Goal: Navigation & Orientation: Find specific page/section

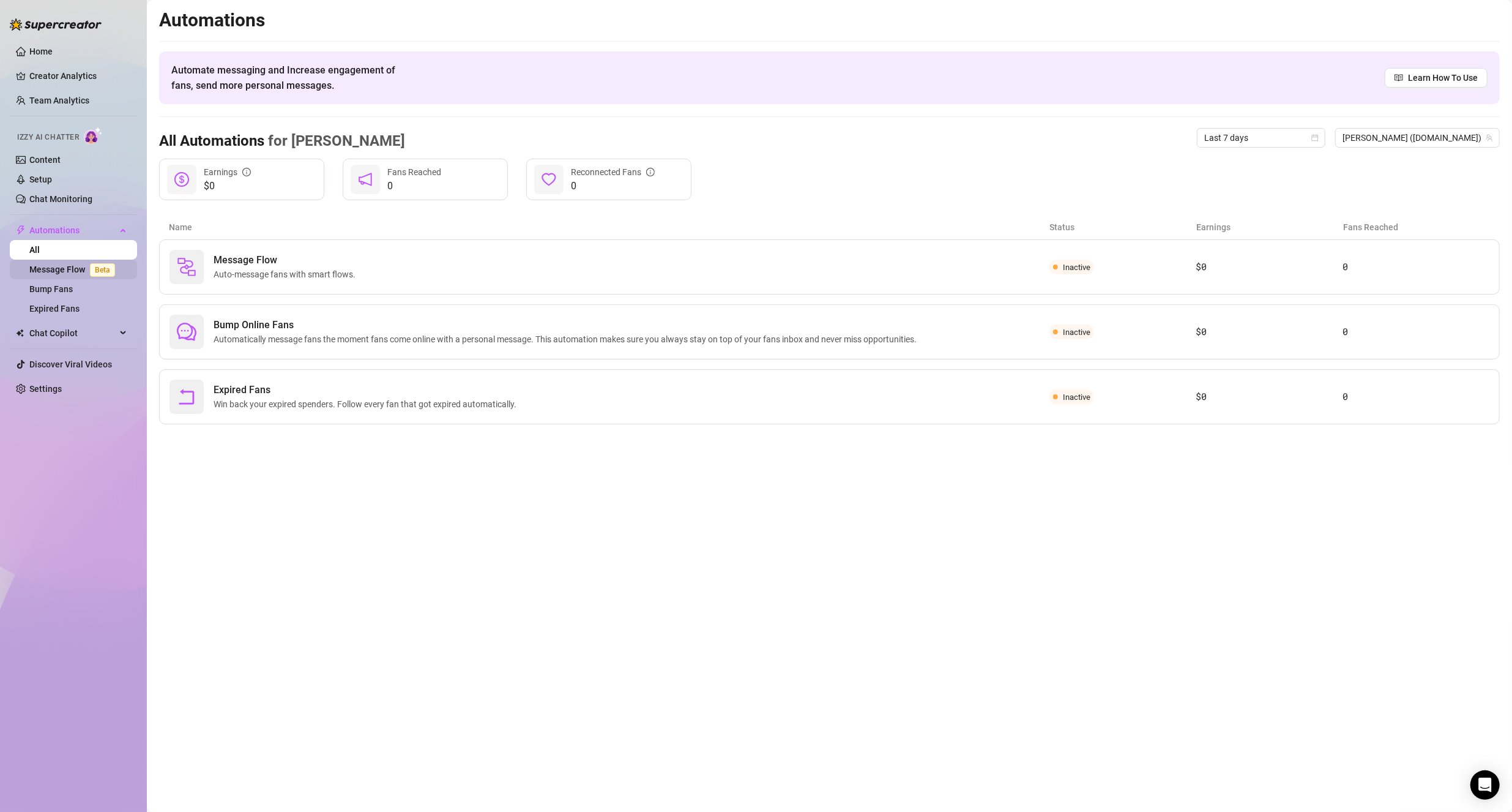
click at [60, 264] on link "Message Flow Beta" at bounding box center [74, 269] width 90 height 10
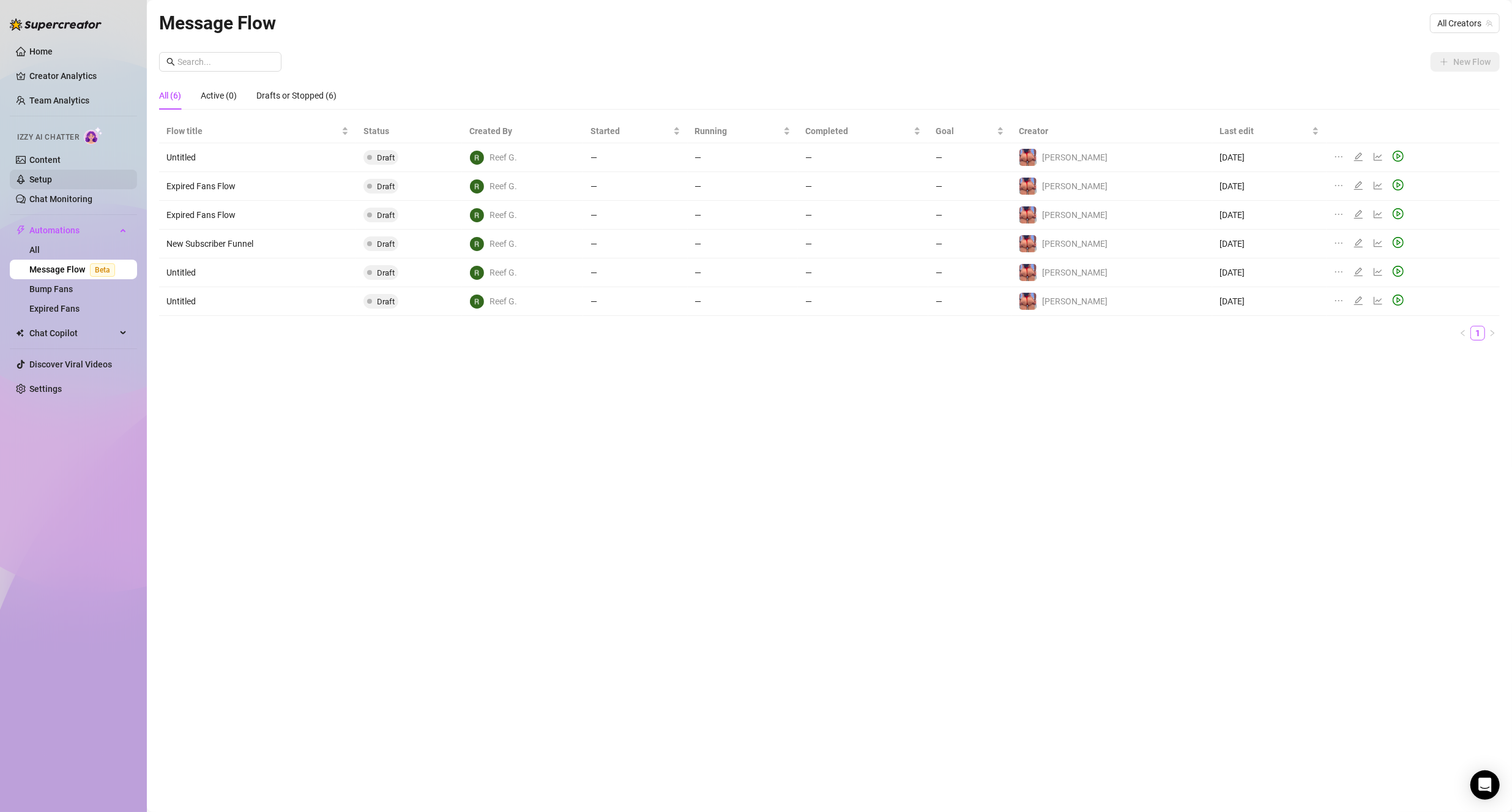
click at [39, 179] on link "Setup" at bounding box center [40, 179] width 22 height 10
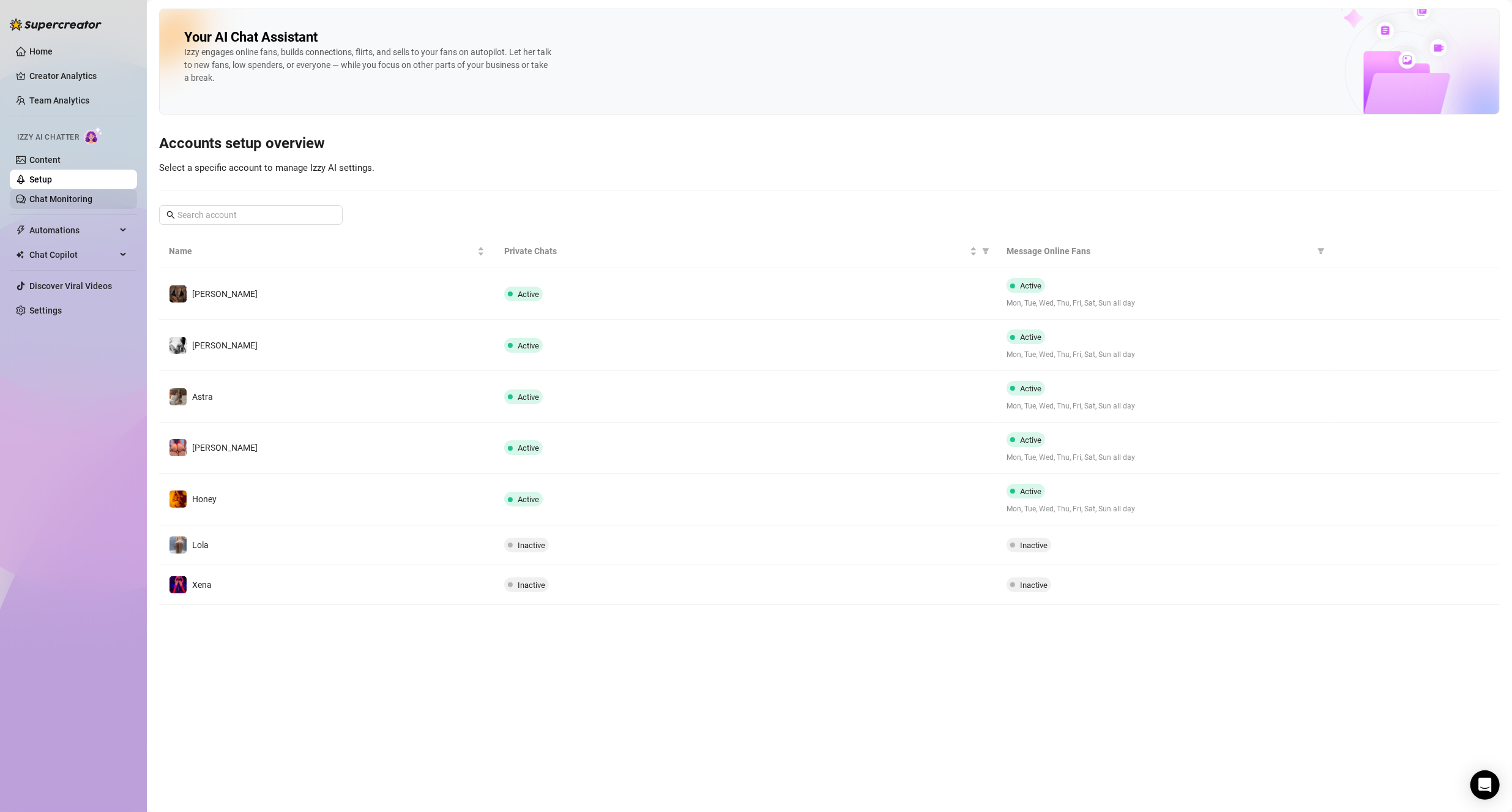
click at [70, 202] on link "Chat Monitoring" at bounding box center [60, 199] width 63 height 10
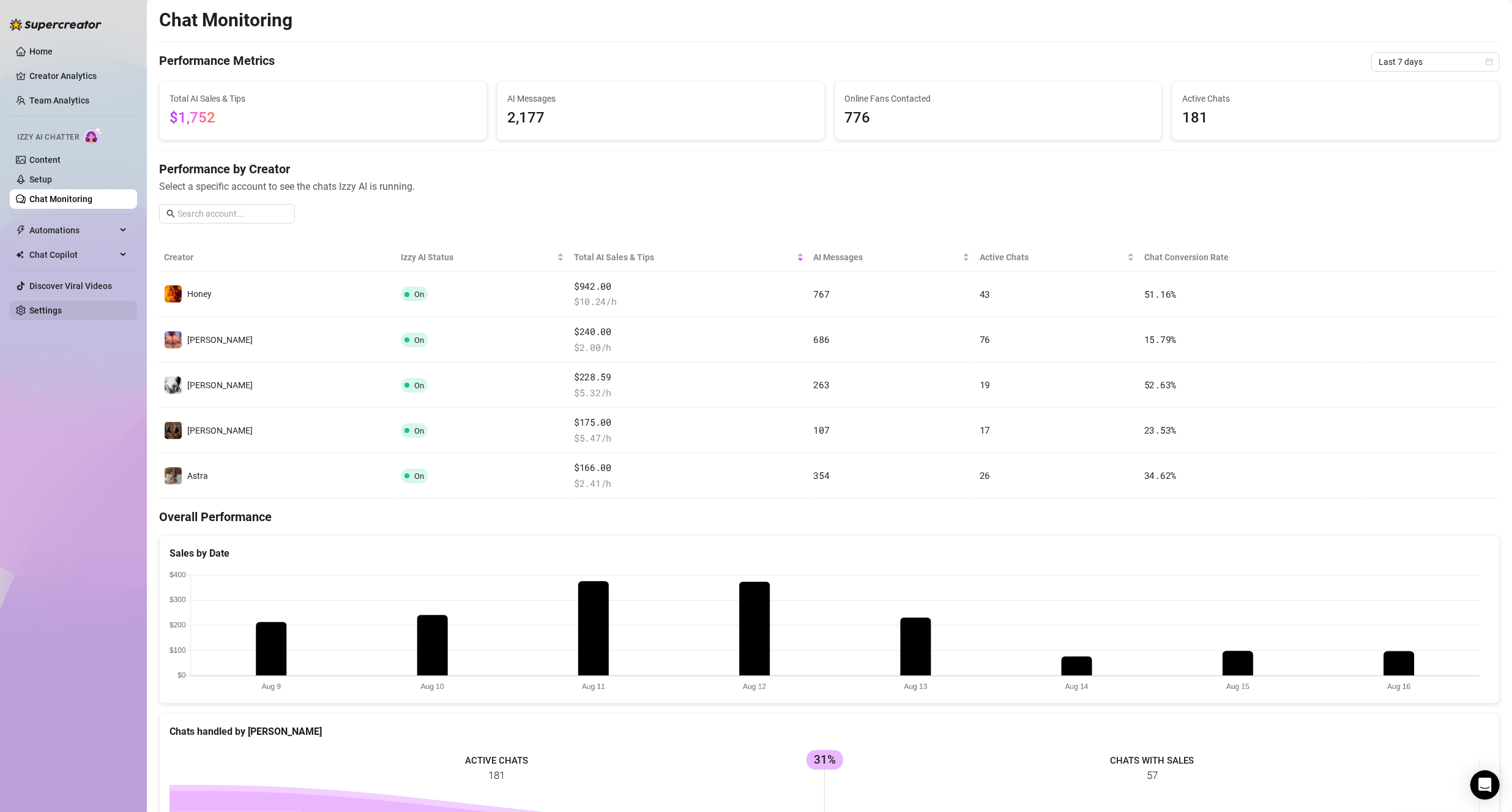
click at [40, 308] on link "Settings" at bounding box center [45, 310] width 32 height 10
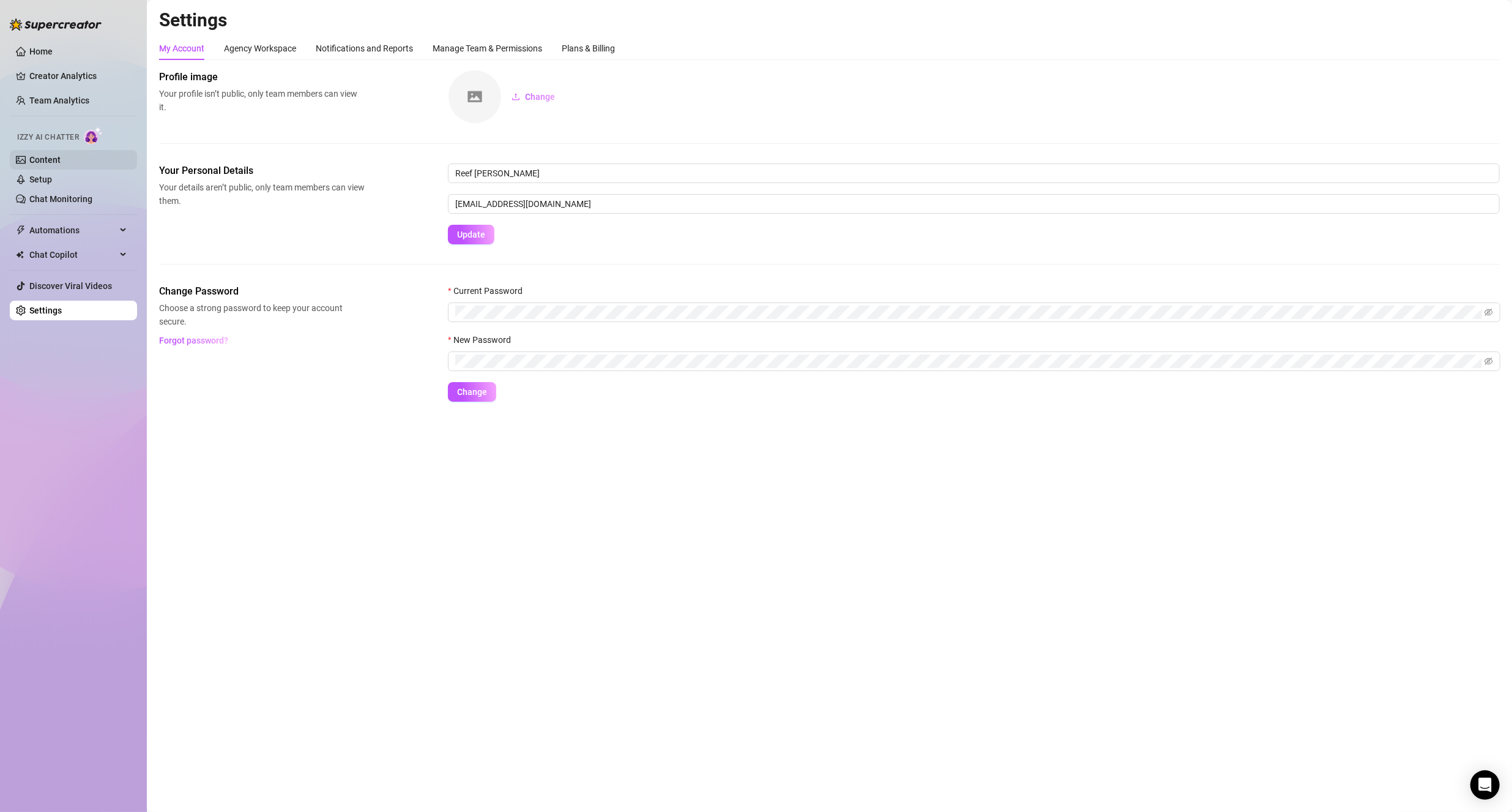
click at [49, 159] on link "Content" at bounding box center [45, 160] width 31 height 10
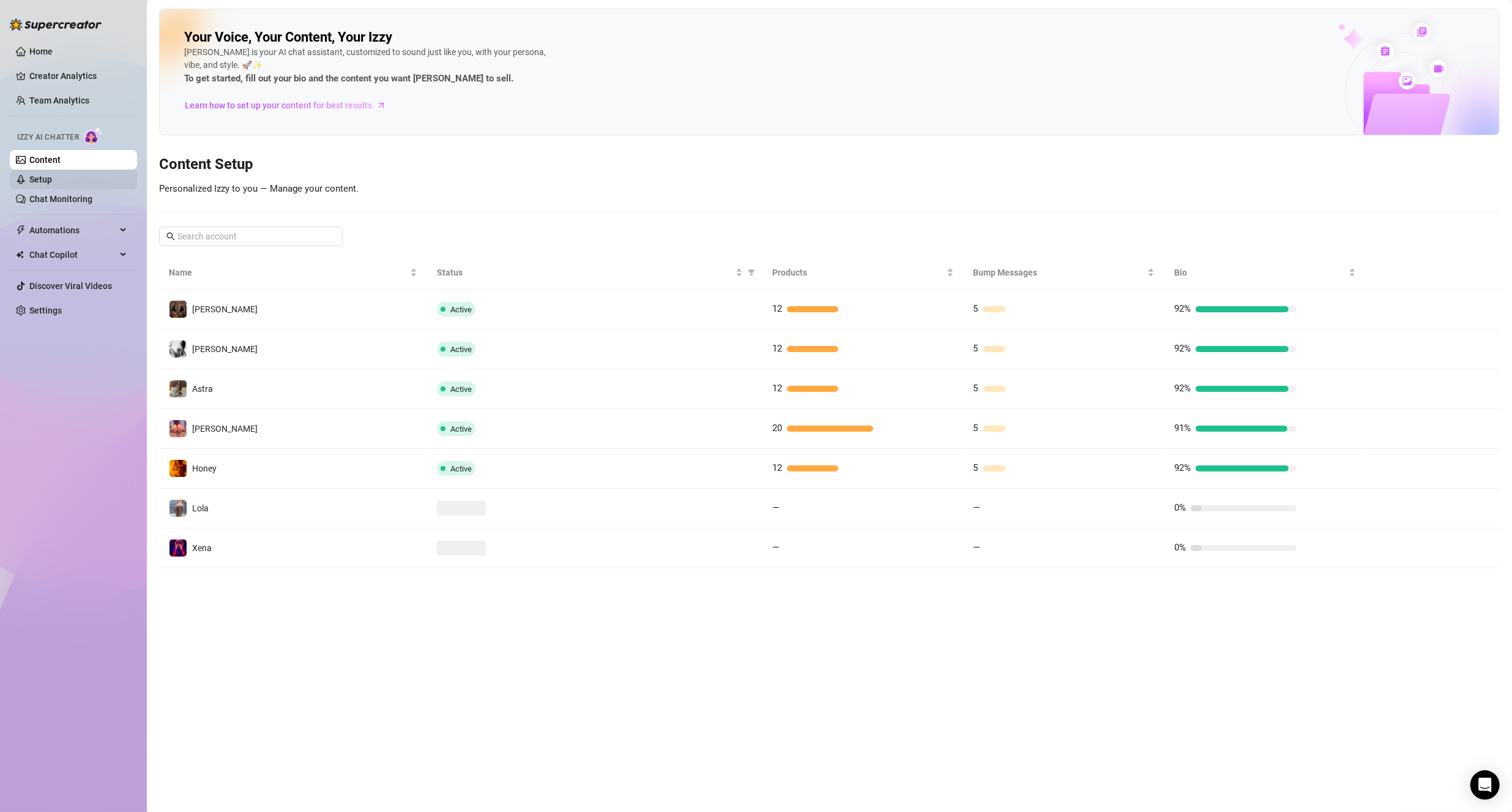
click at [52, 182] on link "Setup" at bounding box center [40, 179] width 22 height 10
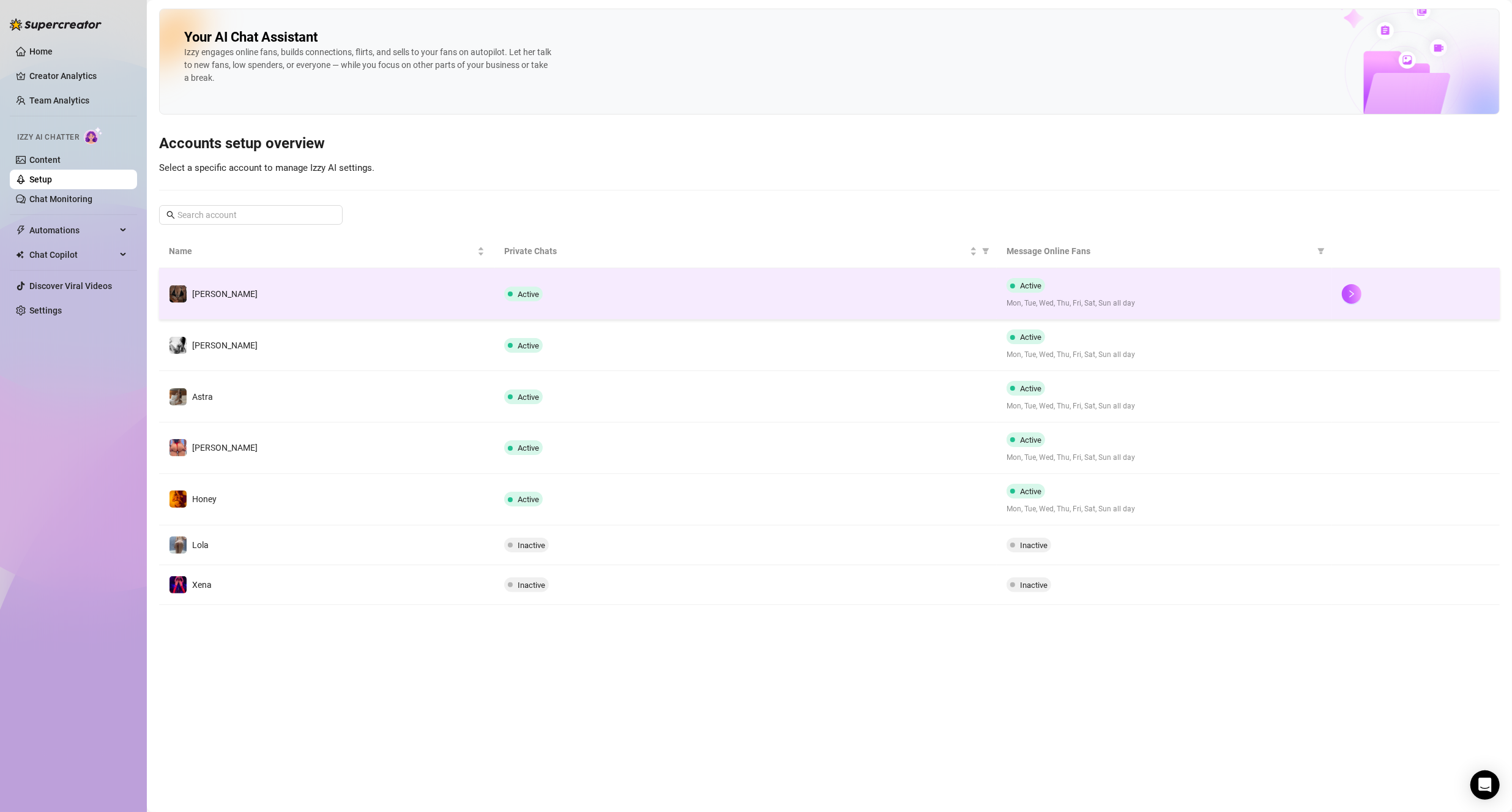
click at [308, 303] on td "[PERSON_NAME]" at bounding box center [327, 293] width 336 height 51
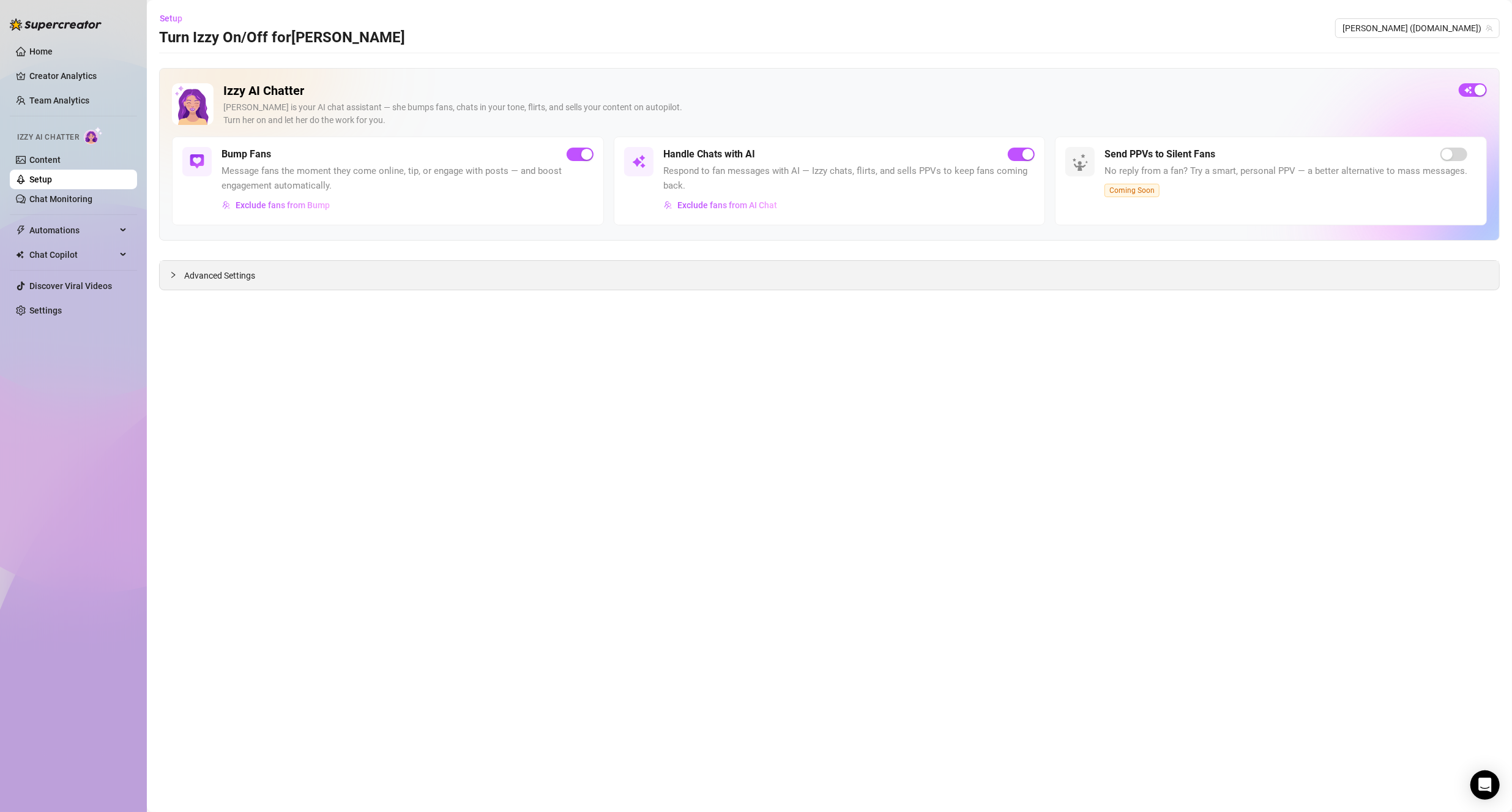
click at [239, 275] on span "Advanced Settings" at bounding box center [219, 275] width 71 height 13
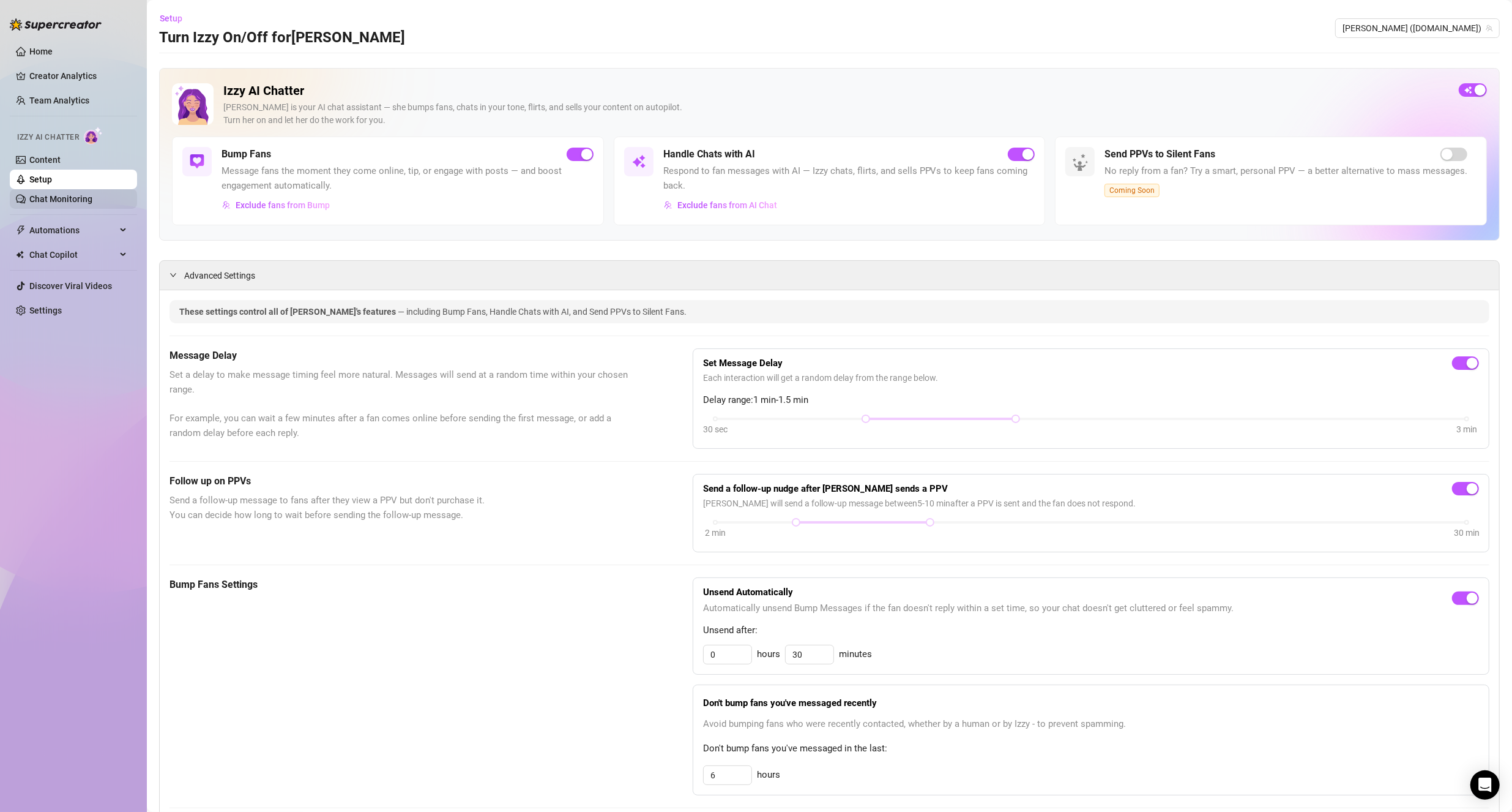
click at [70, 197] on link "Chat Monitoring" at bounding box center [60, 199] width 63 height 10
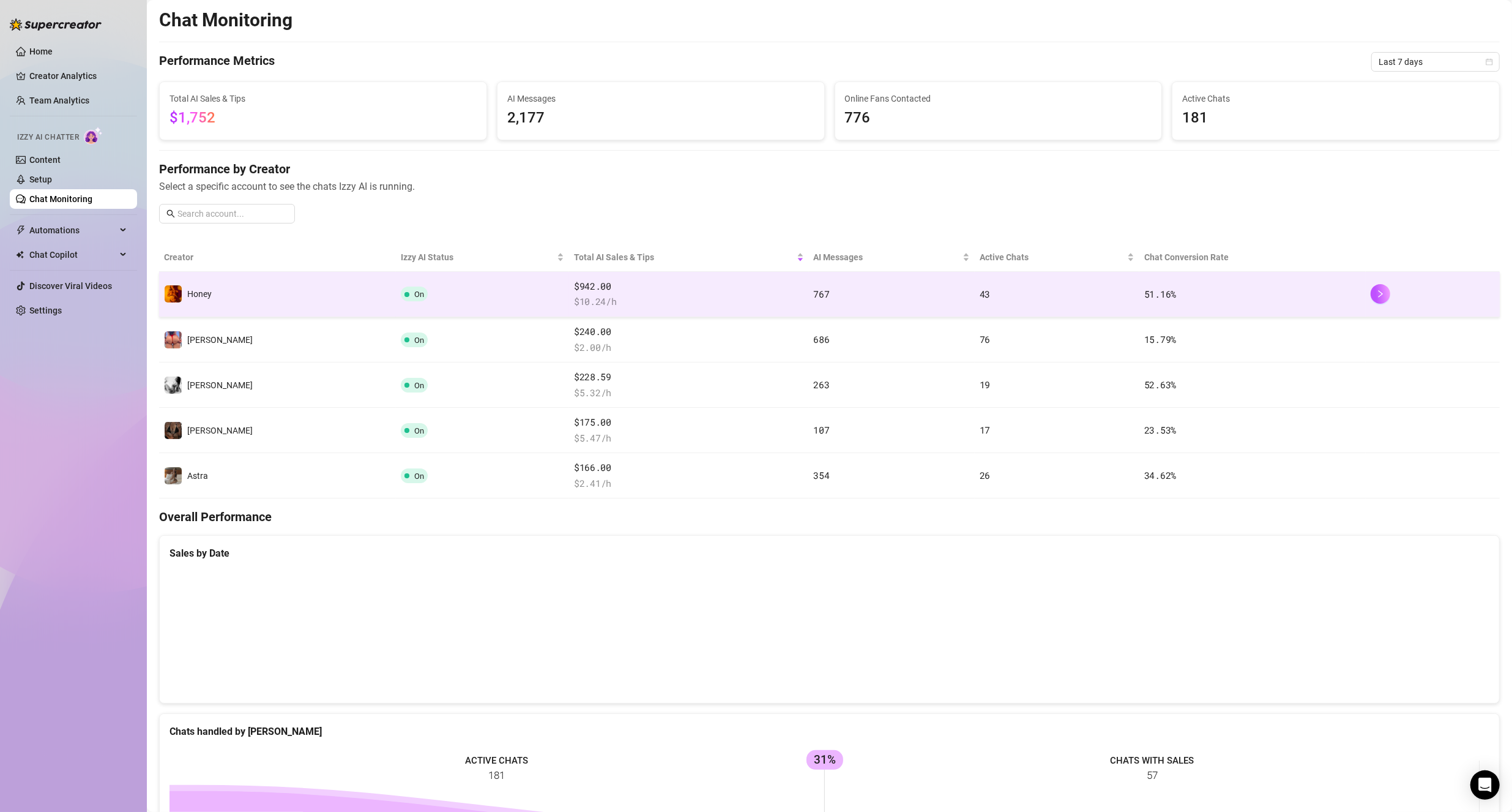
click at [276, 294] on td "Honey" at bounding box center [277, 294] width 236 height 46
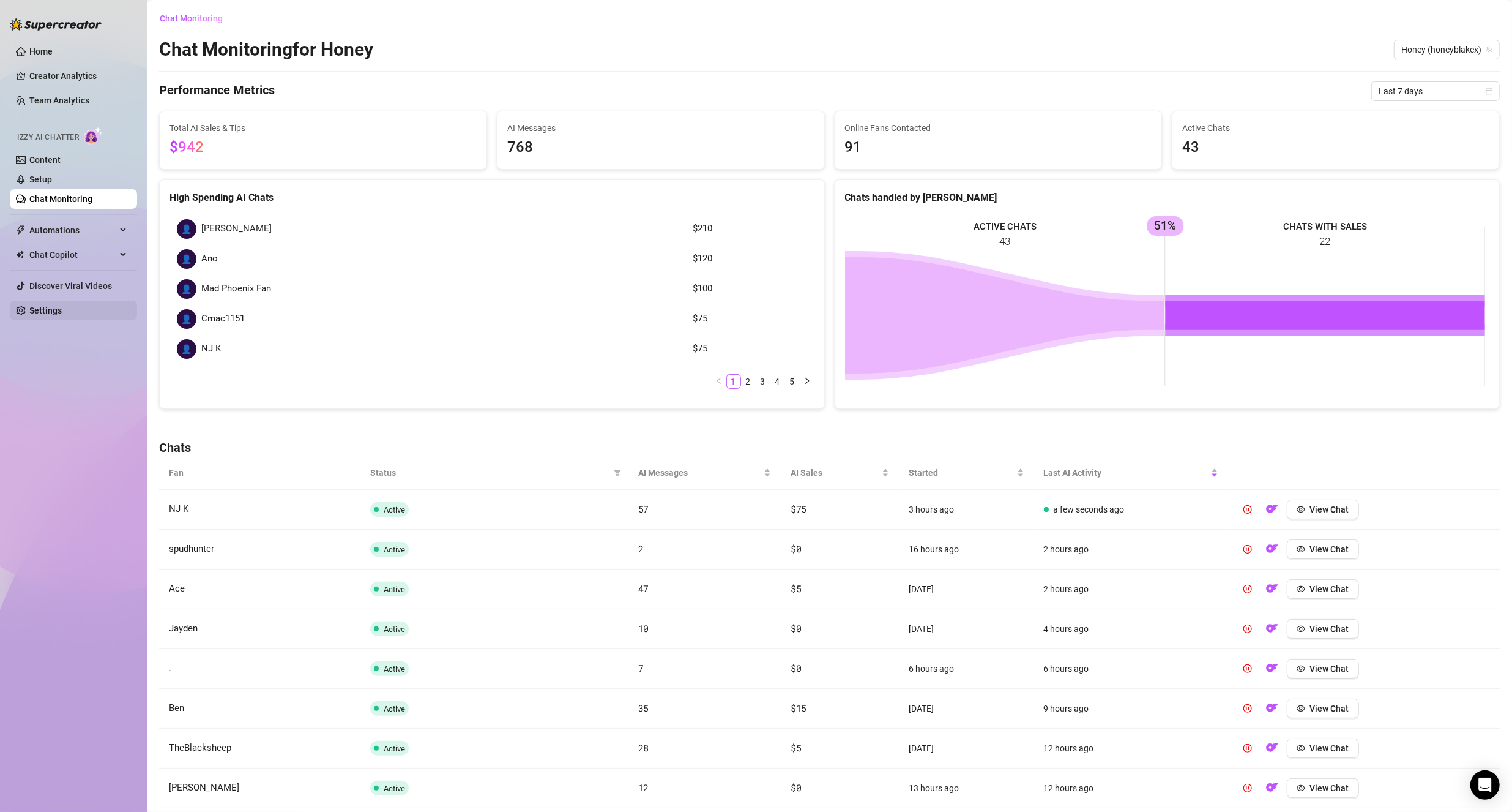
click at [62, 305] on link "Settings" at bounding box center [45, 310] width 32 height 10
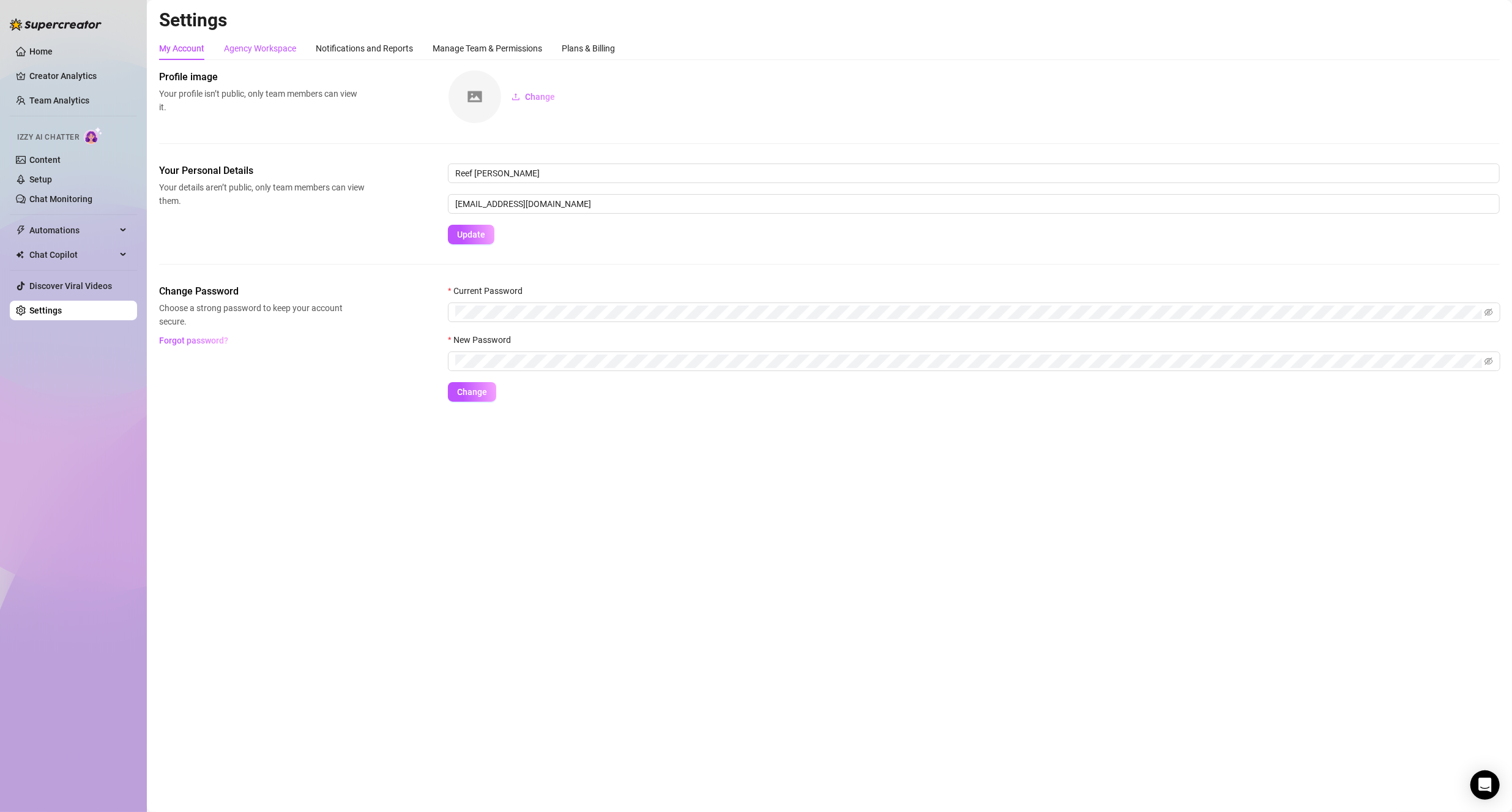
click at [262, 52] on div "Agency Workspace" at bounding box center [260, 49] width 72 height 13
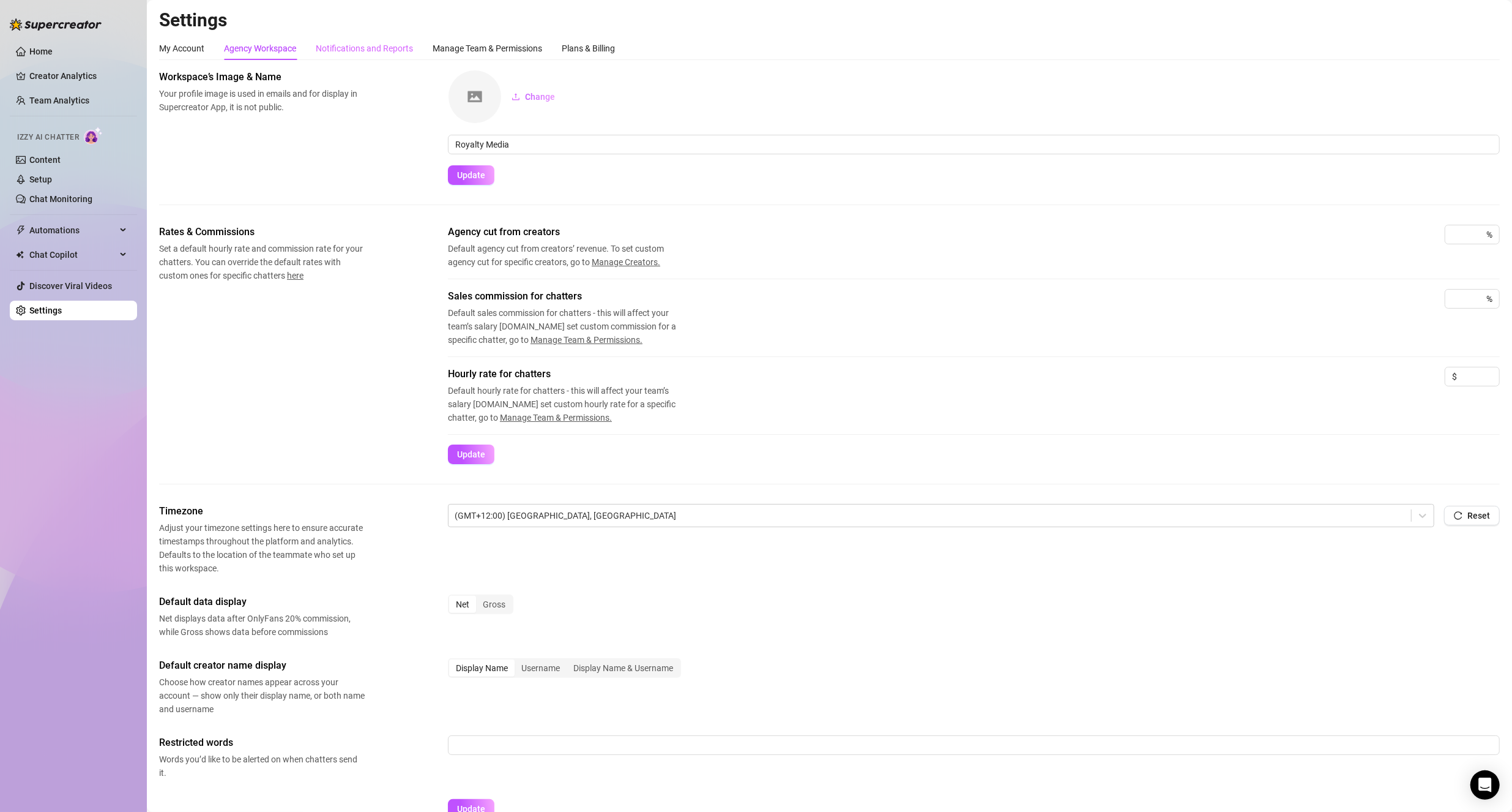
click at [374, 57] on div "Notifications and Reports" at bounding box center [364, 48] width 97 height 23
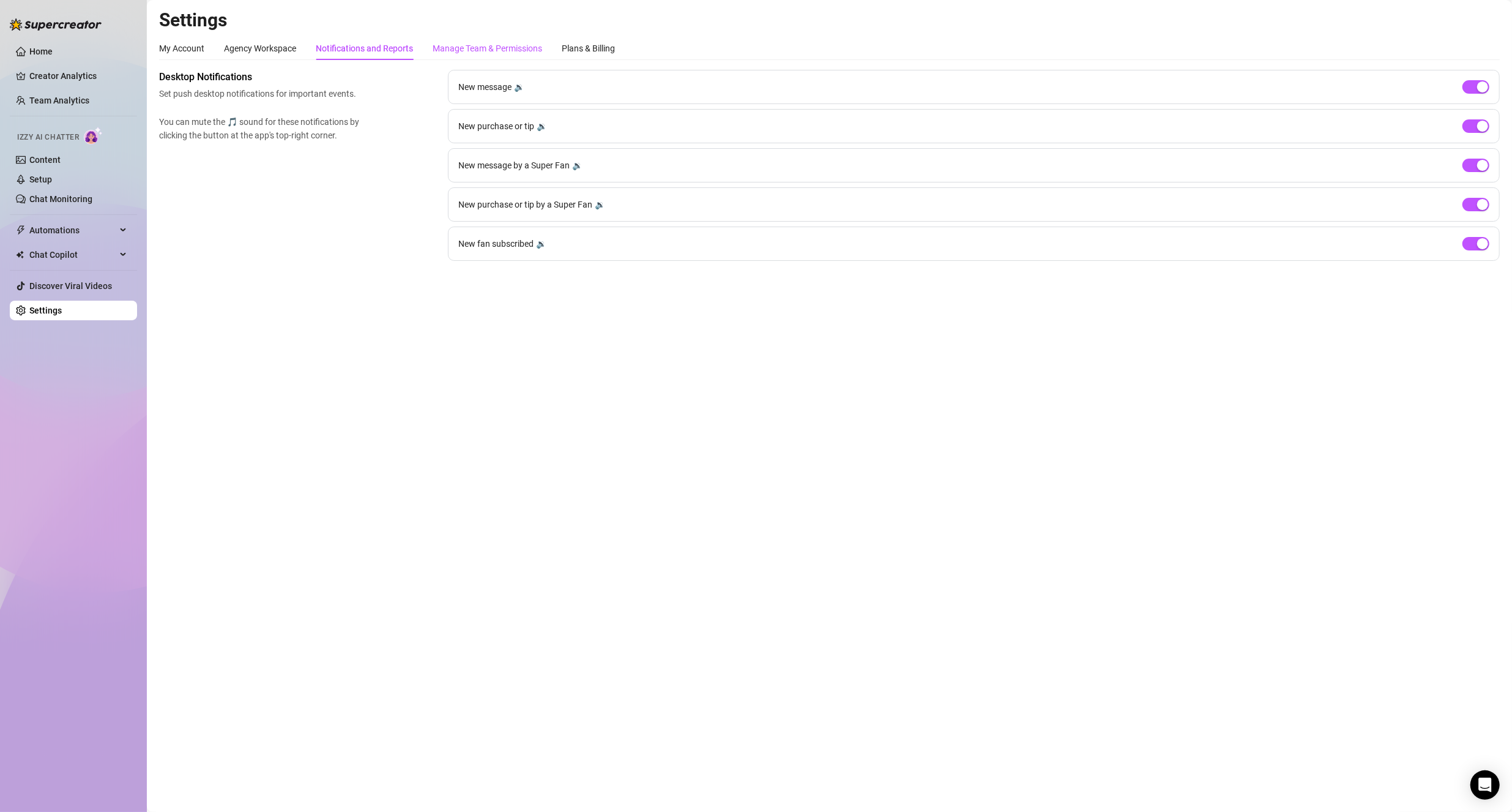
click at [475, 51] on div "Manage Team & Permissions" at bounding box center [487, 49] width 110 height 13
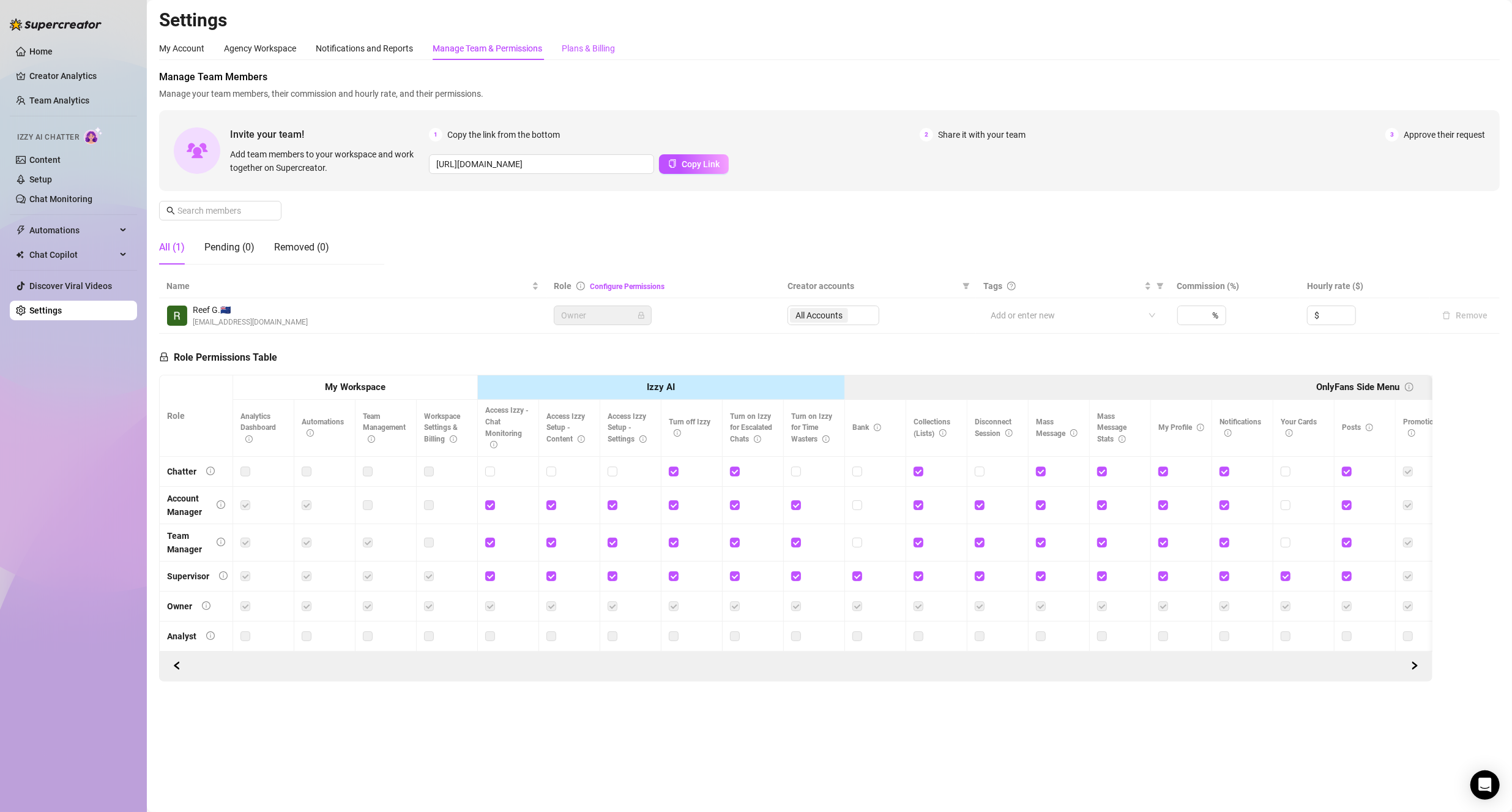
click at [609, 49] on div "Plans & Billing" at bounding box center [588, 49] width 53 height 13
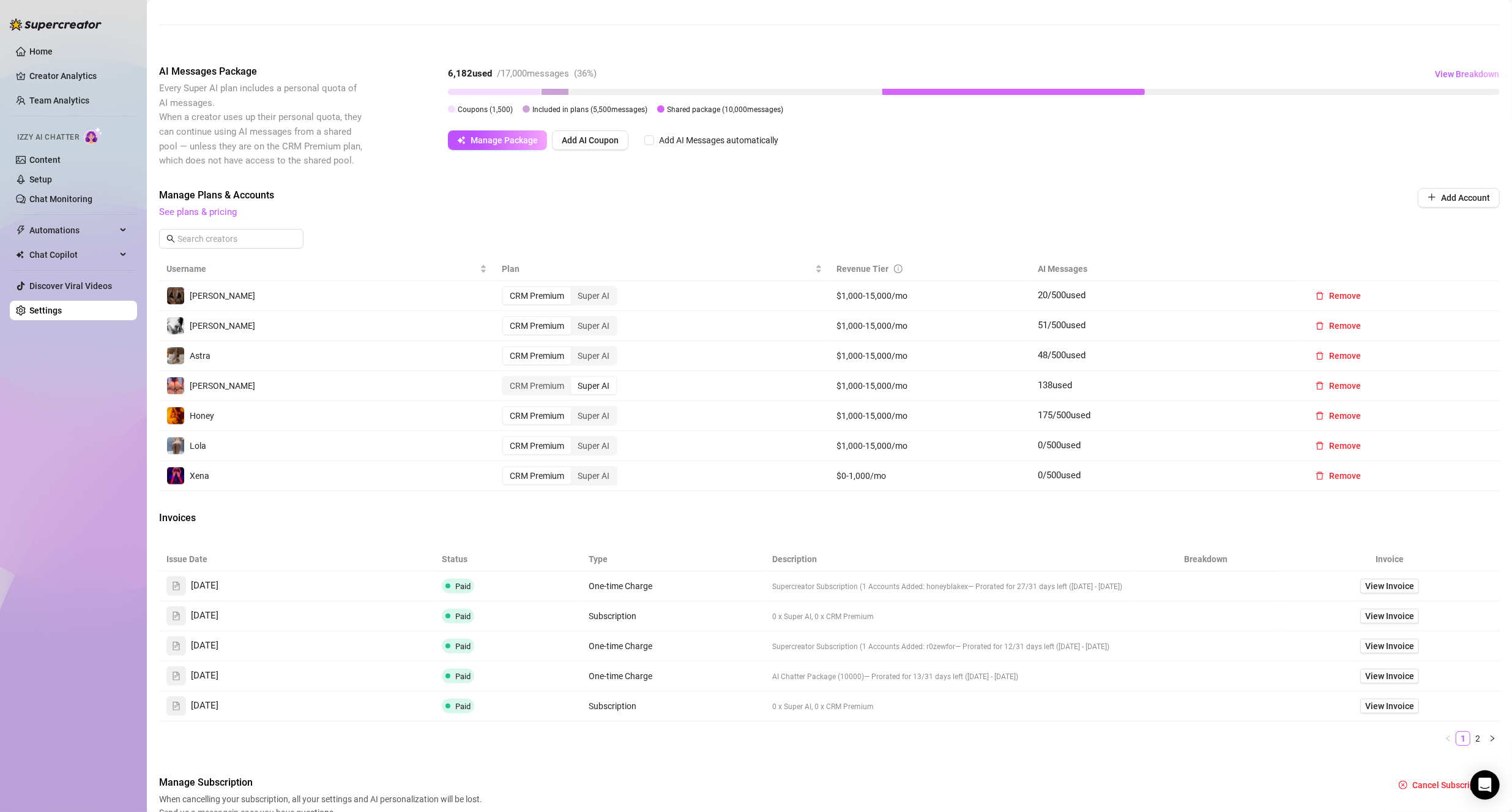
scroll to position [248, 0]
